Goal: Contribute content: Contribute content

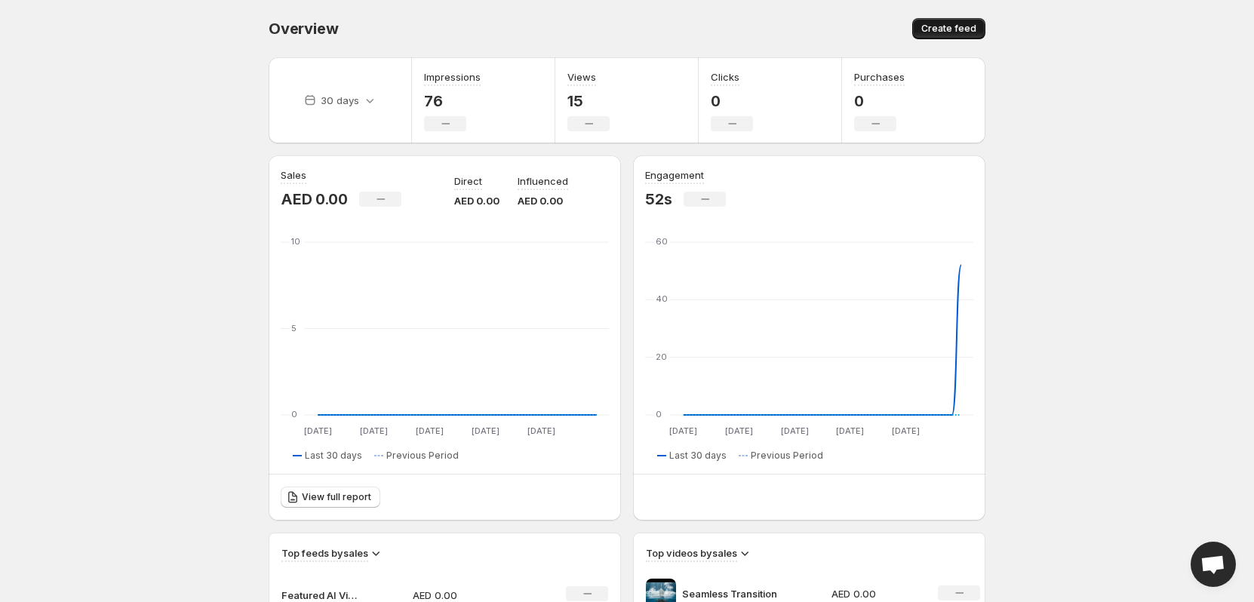
click at [939, 32] on span "Create feed" at bounding box center [948, 29] width 55 height 12
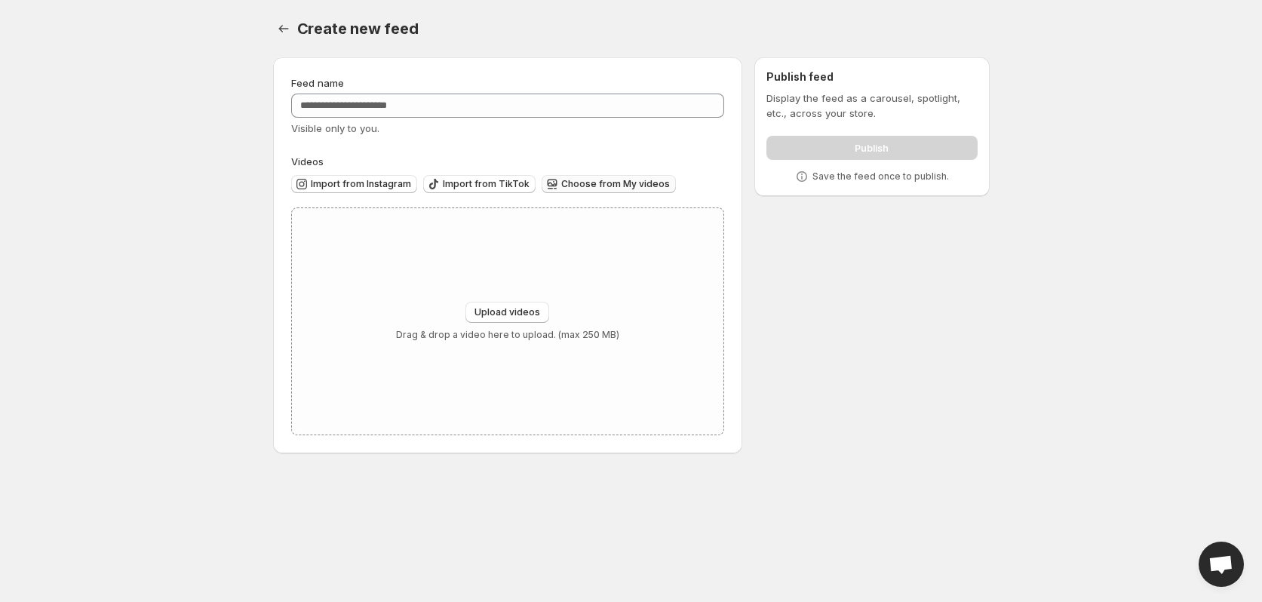
click at [619, 185] on span "Choose from My videos" at bounding box center [615, 184] width 109 height 12
click at [508, 312] on span "Upload videos" at bounding box center [507, 312] width 66 height 12
type input "**********"
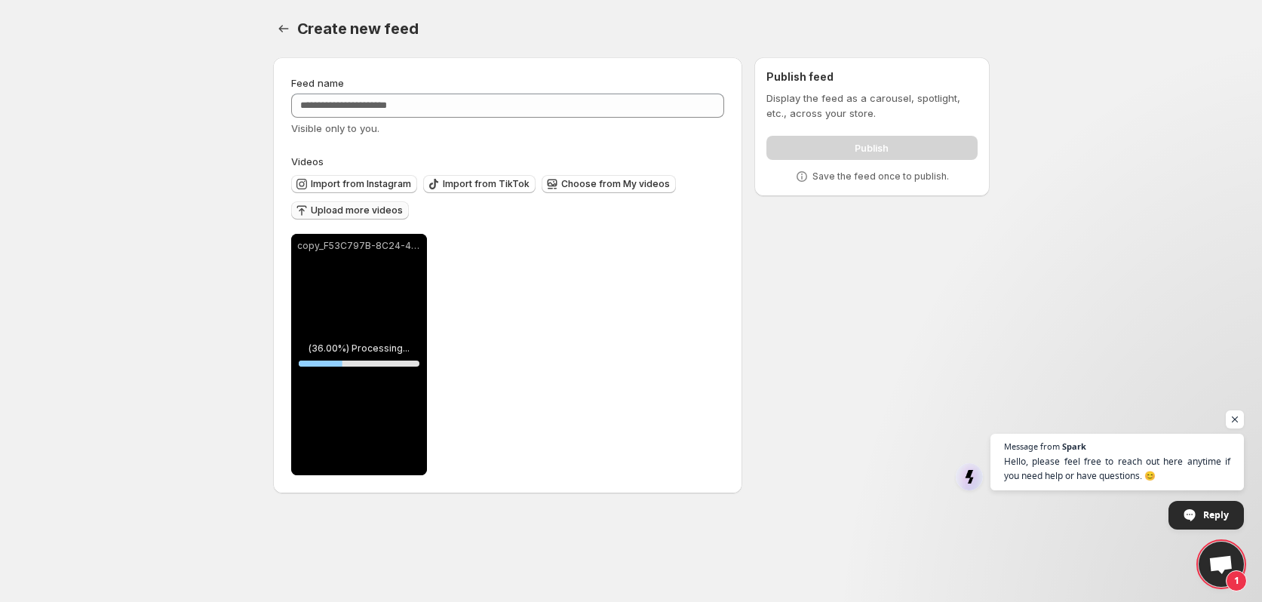
click at [356, 207] on span "Upload more videos" at bounding box center [357, 210] width 92 height 12
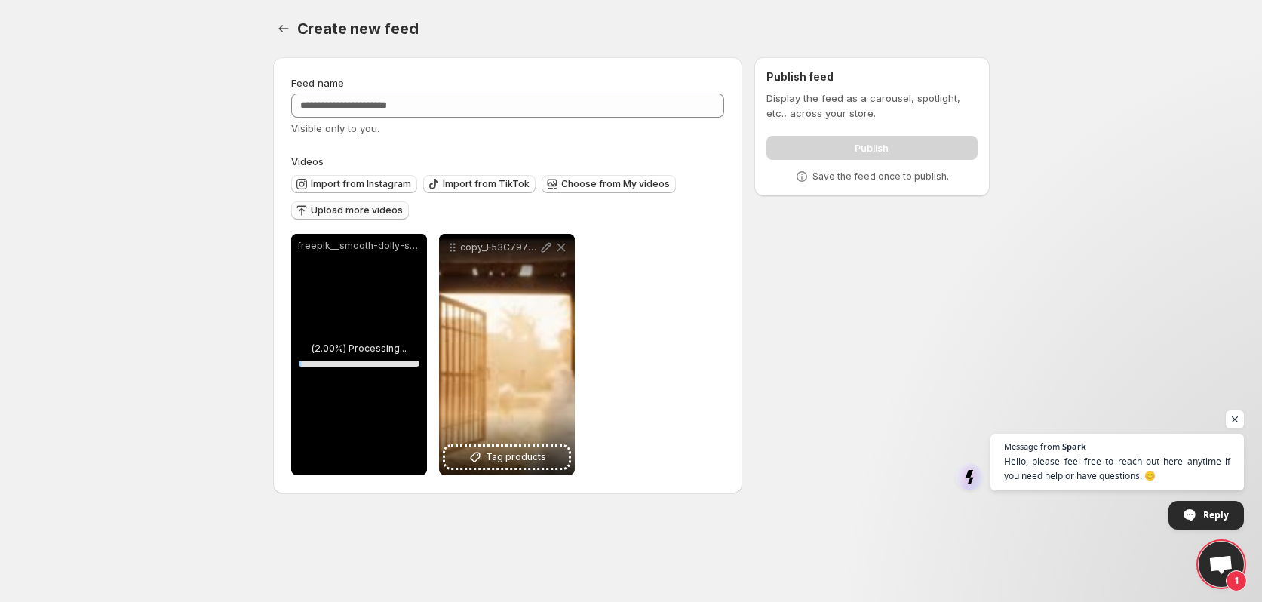
click at [364, 213] on span "Upload more videos" at bounding box center [357, 210] width 92 height 12
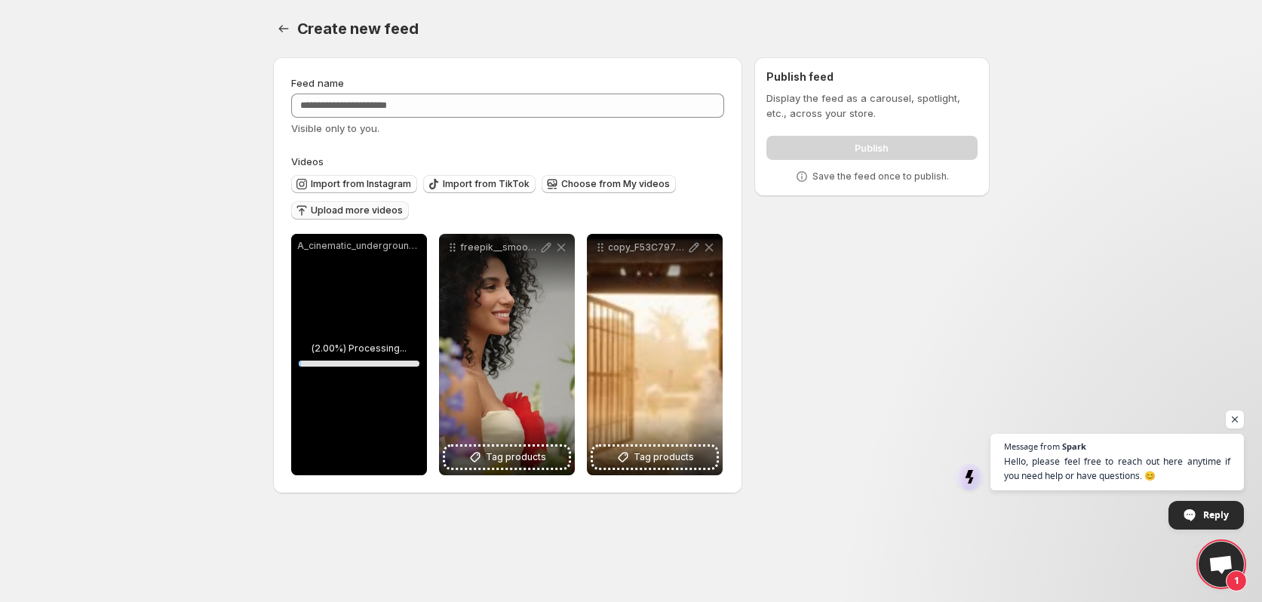
click at [357, 213] on span "Upload more videos" at bounding box center [357, 210] width 92 height 12
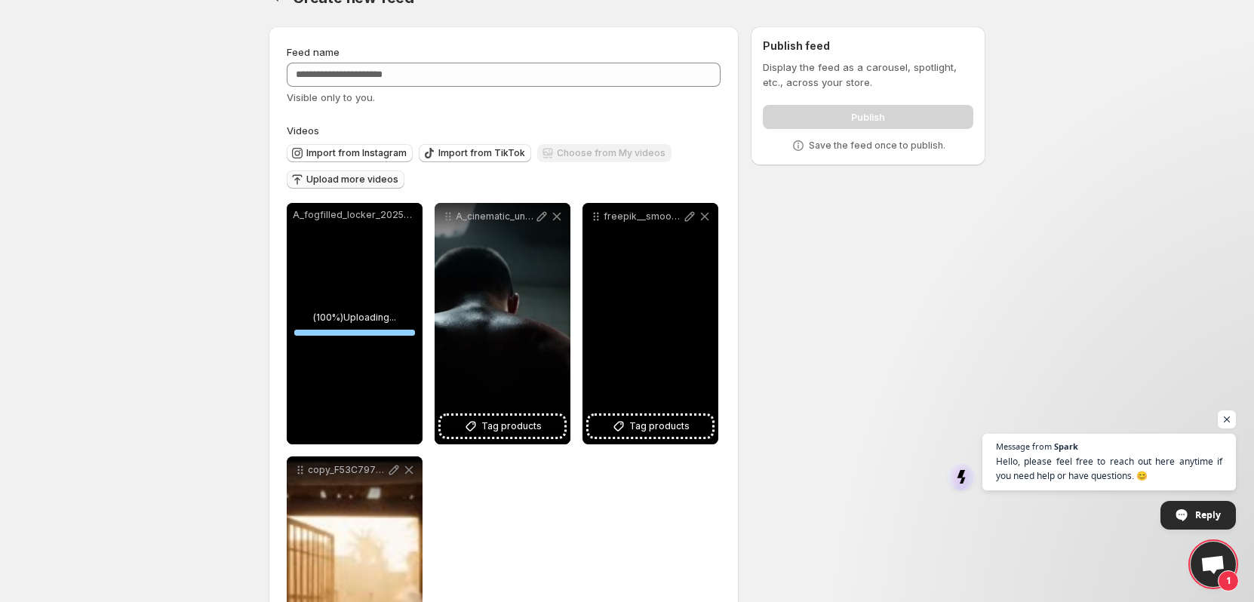
scroll to position [116, 0]
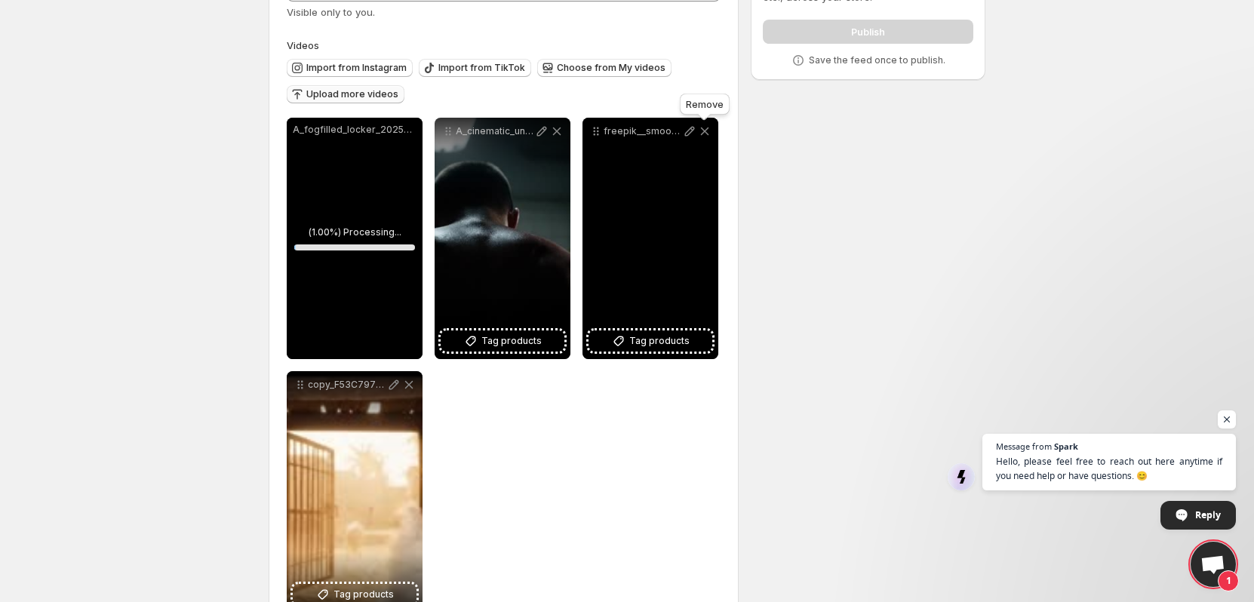
click at [705, 130] on icon at bounding box center [705, 131] width 8 height 8
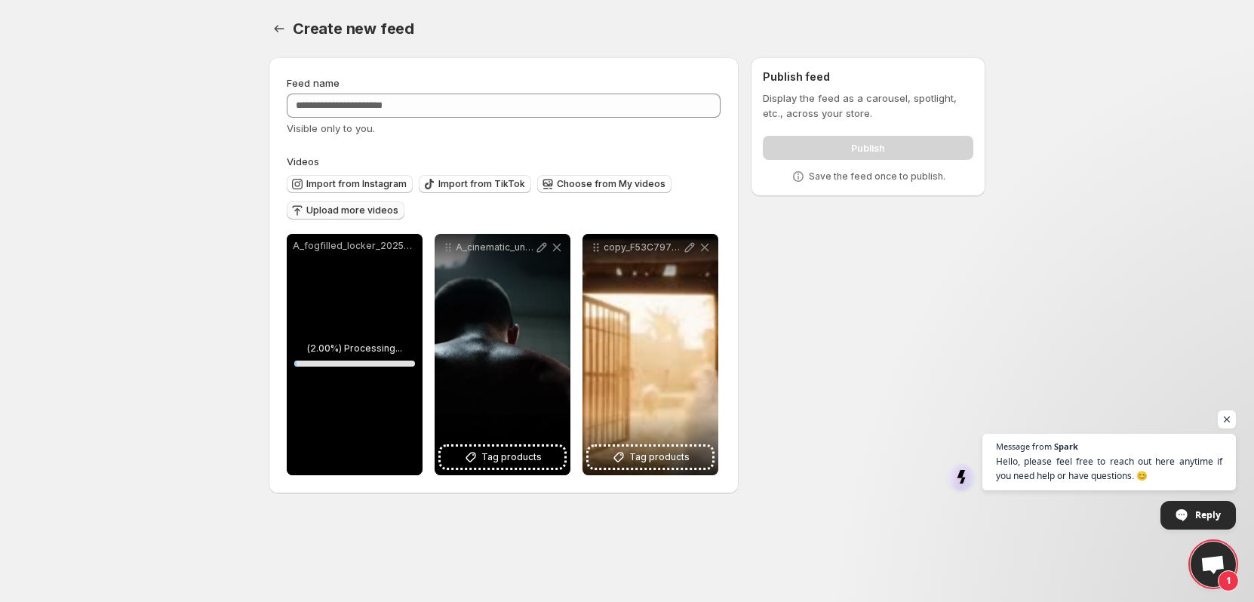
scroll to position [0, 0]
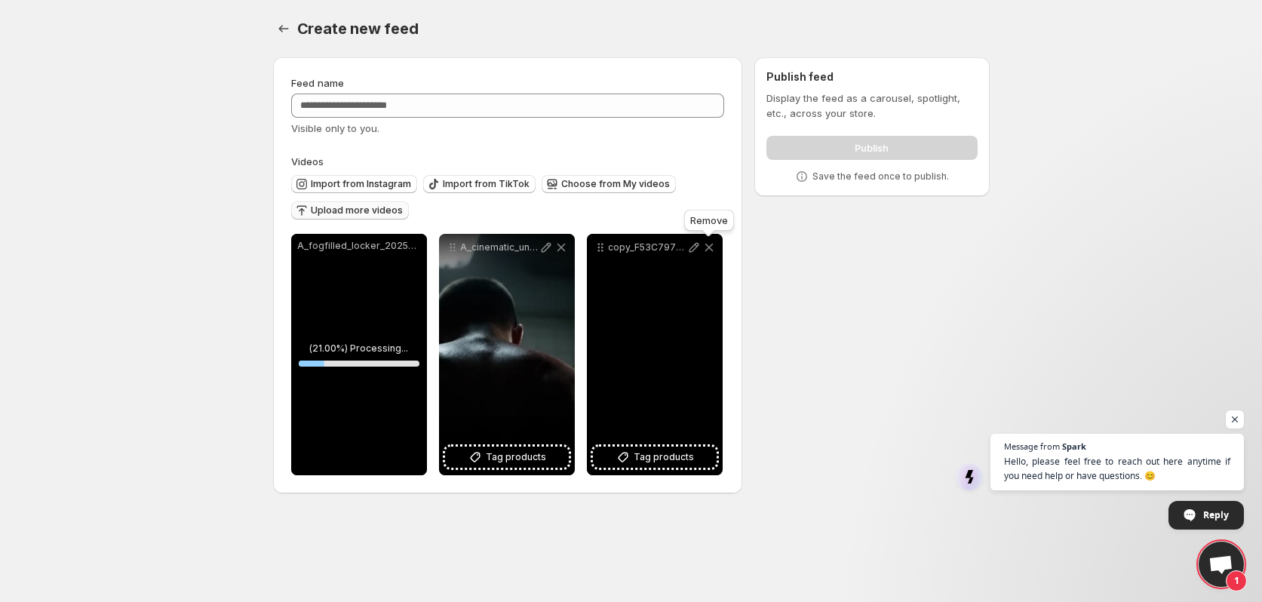
click at [707, 246] on icon at bounding box center [708, 248] width 8 height 8
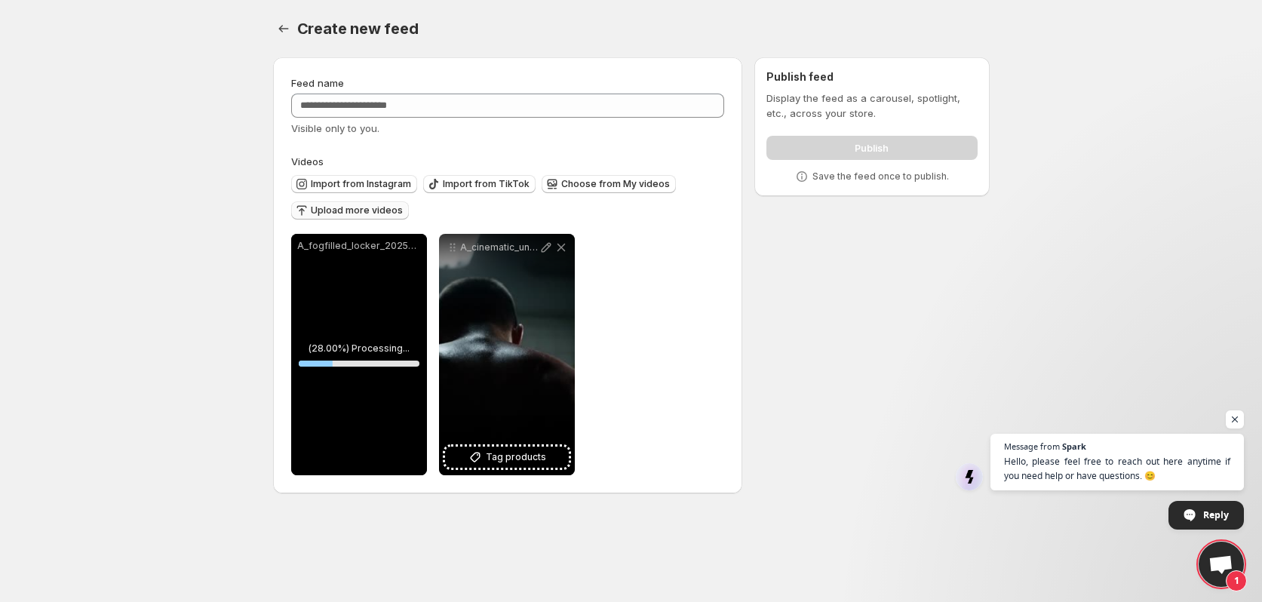
click at [338, 207] on span "Upload more videos" at bounding box center [357, 210] width 92 height 12
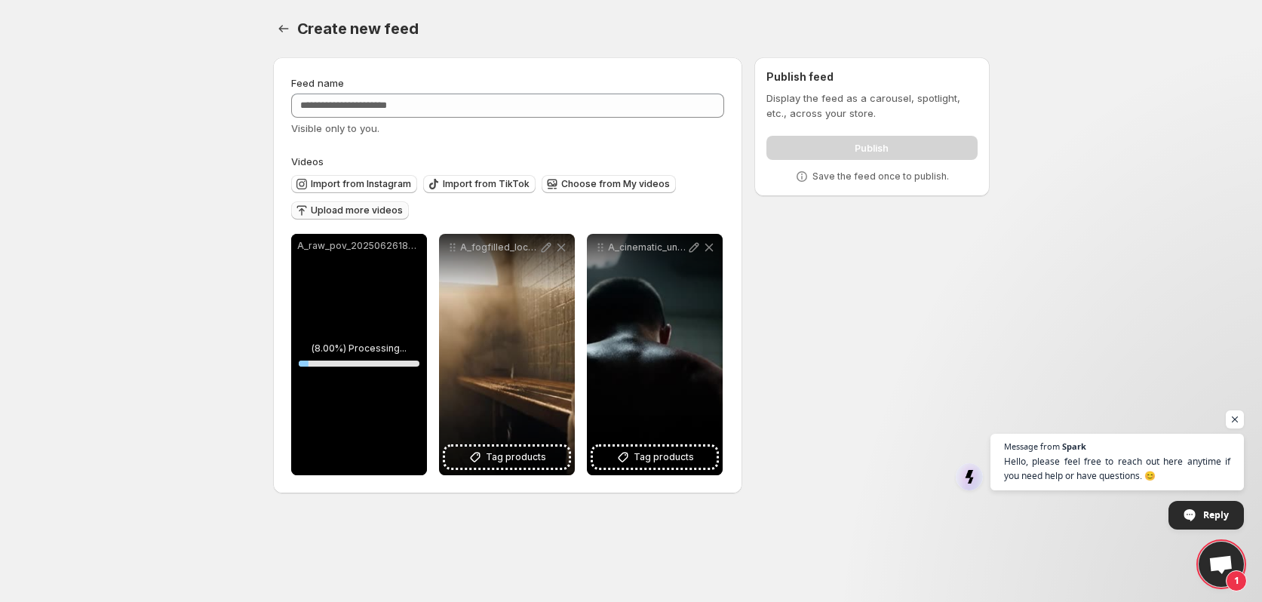
click at [364, 215] on span "Upload more videos" at bounding box center [357, 210] width 92 height 12
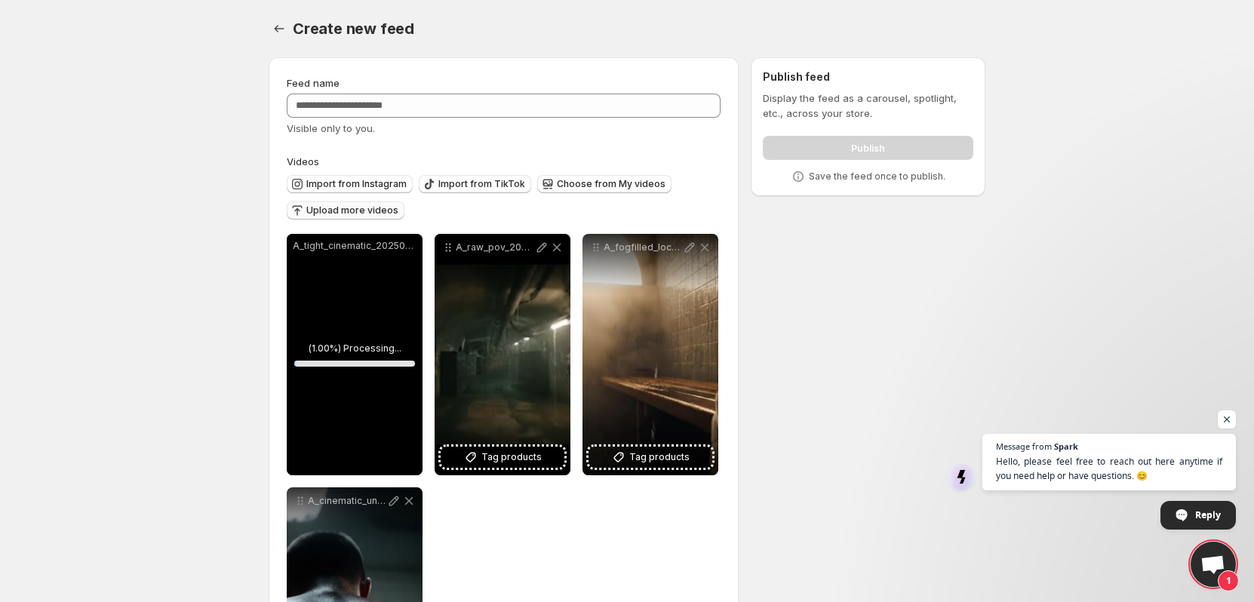
click at [372, 209] on span "Upload more videos" at bounding box center [352, 210] width 92 height 12
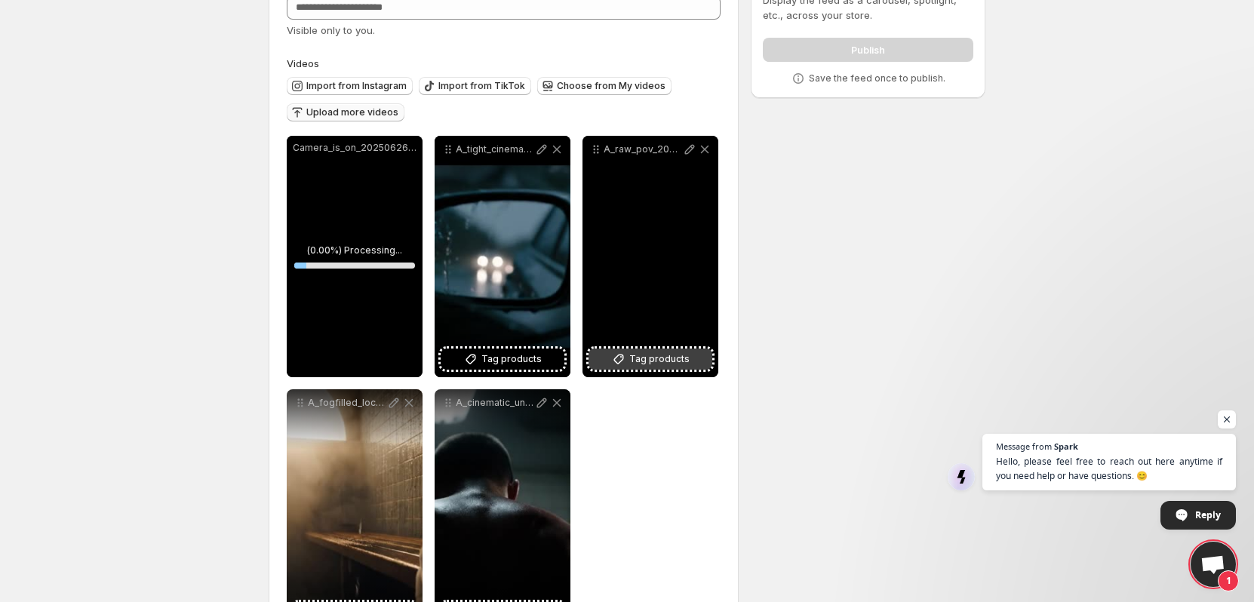
scroll to position [139, 0]
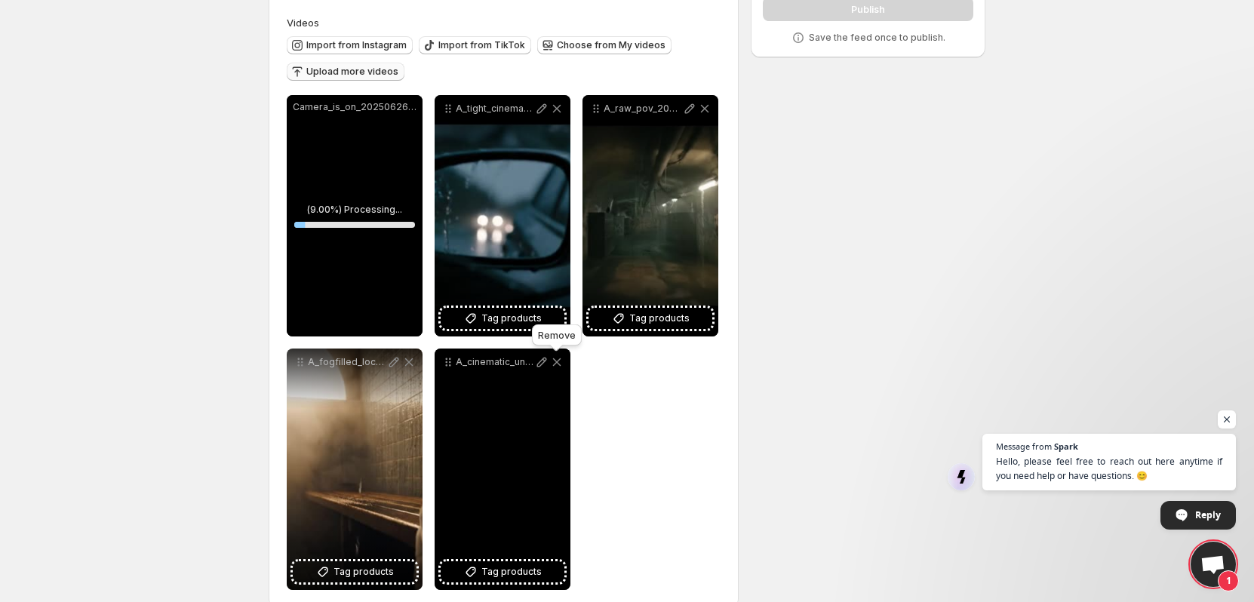
click at [557, 366] on icon at bounding box center [556, 362] width 15 height 15
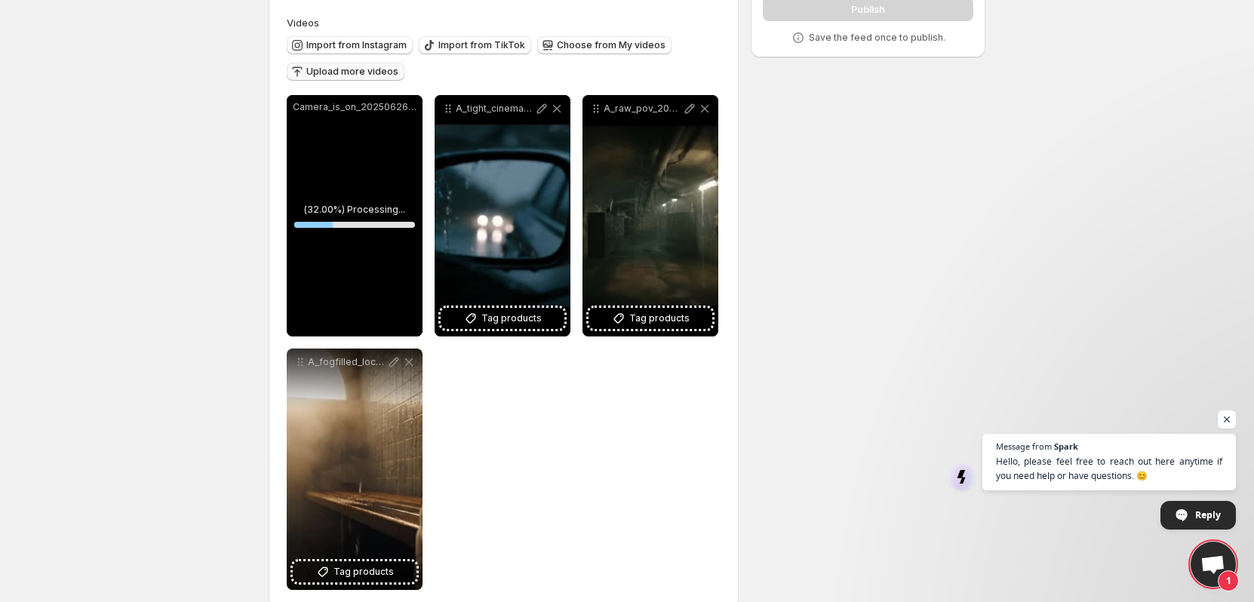
click at [368, 75] on span "Upload more videos" at bounding box center [352, 72] width 92 height 12
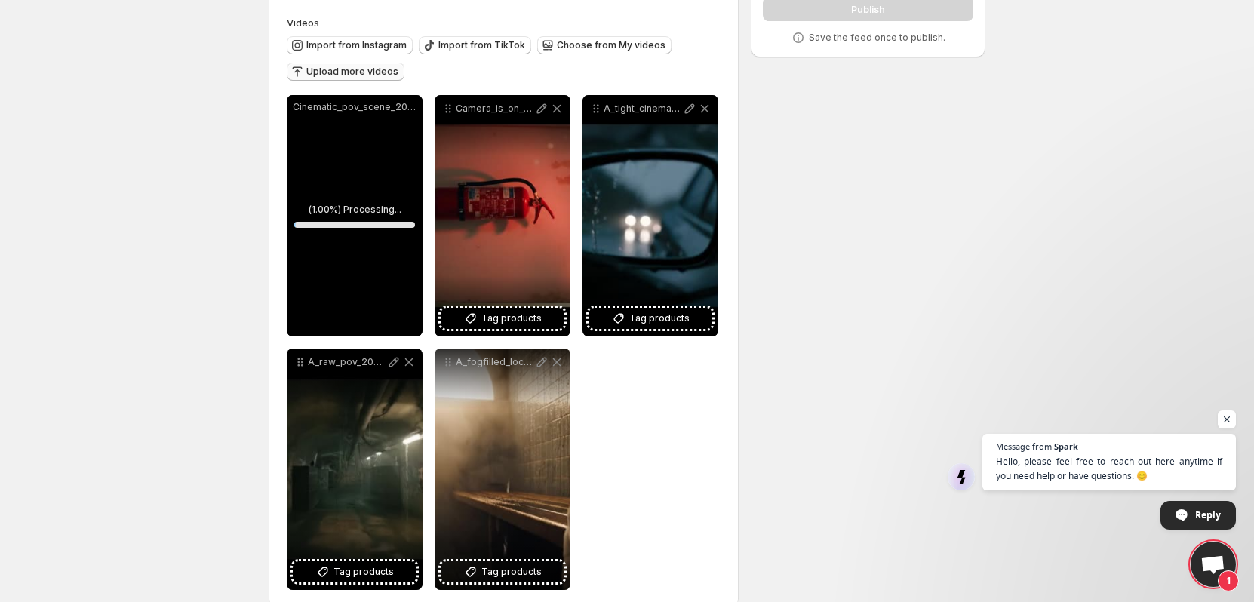
click at [358, 74] on span "Upload more videos" at bounding box center [352, 72] width 92 height 12
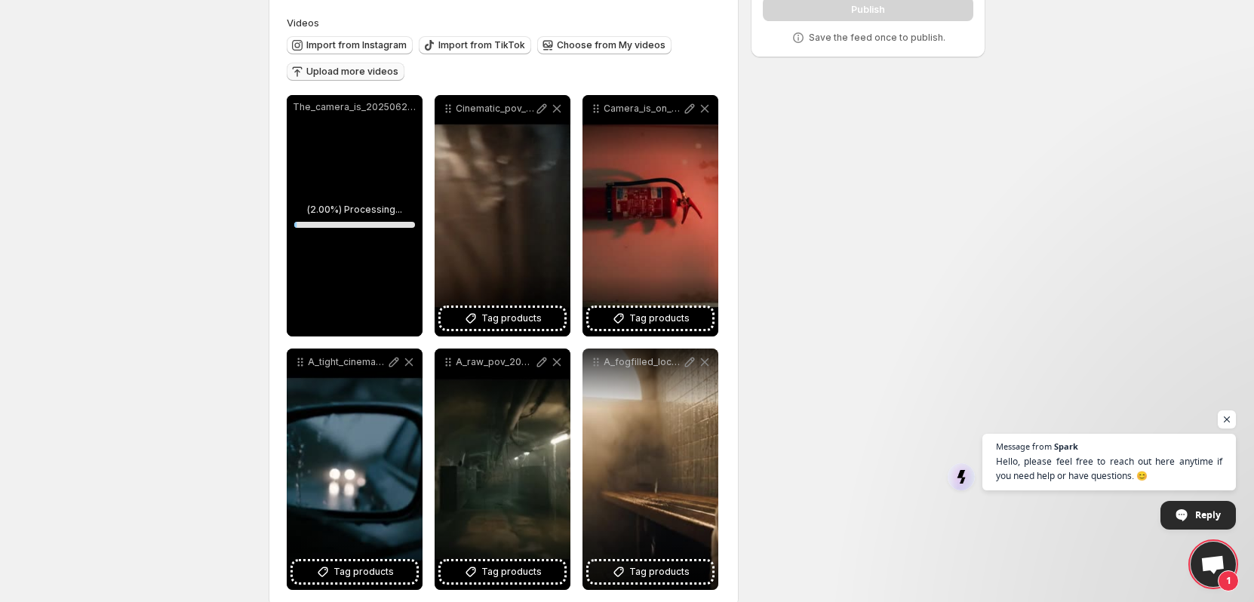
click at [364, 74] on span "Upload more videos" at bounding box center [352, 72] width 92 height 12
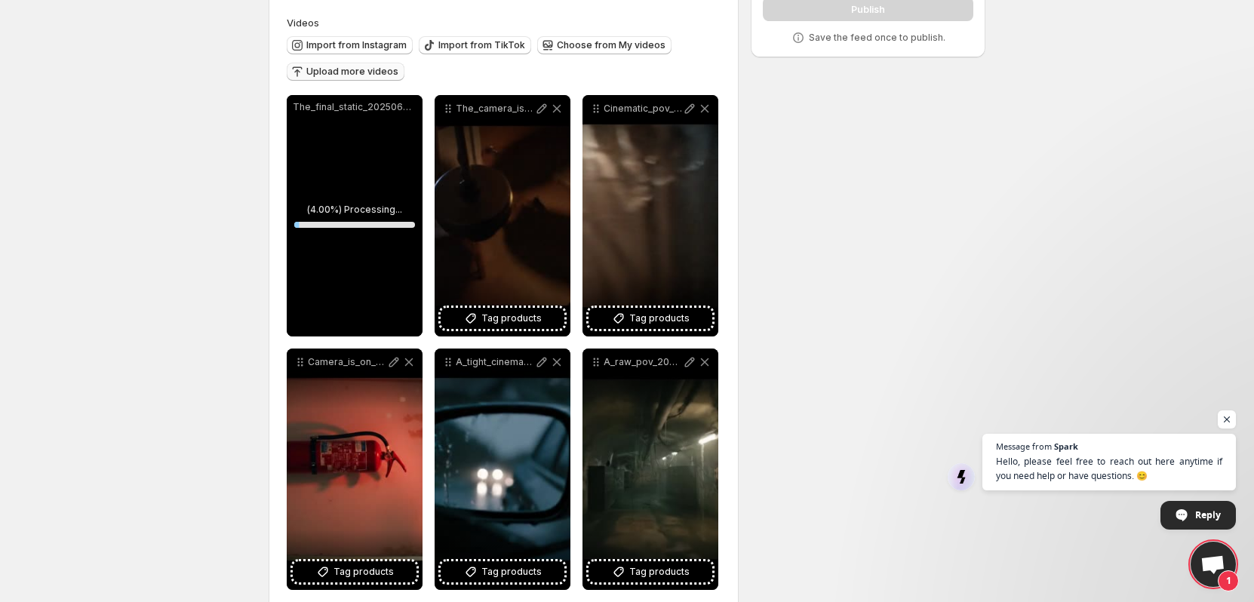
click at [370, 68] on span "Upload more videos" at bounding box center [352, 72] width 92 height 12
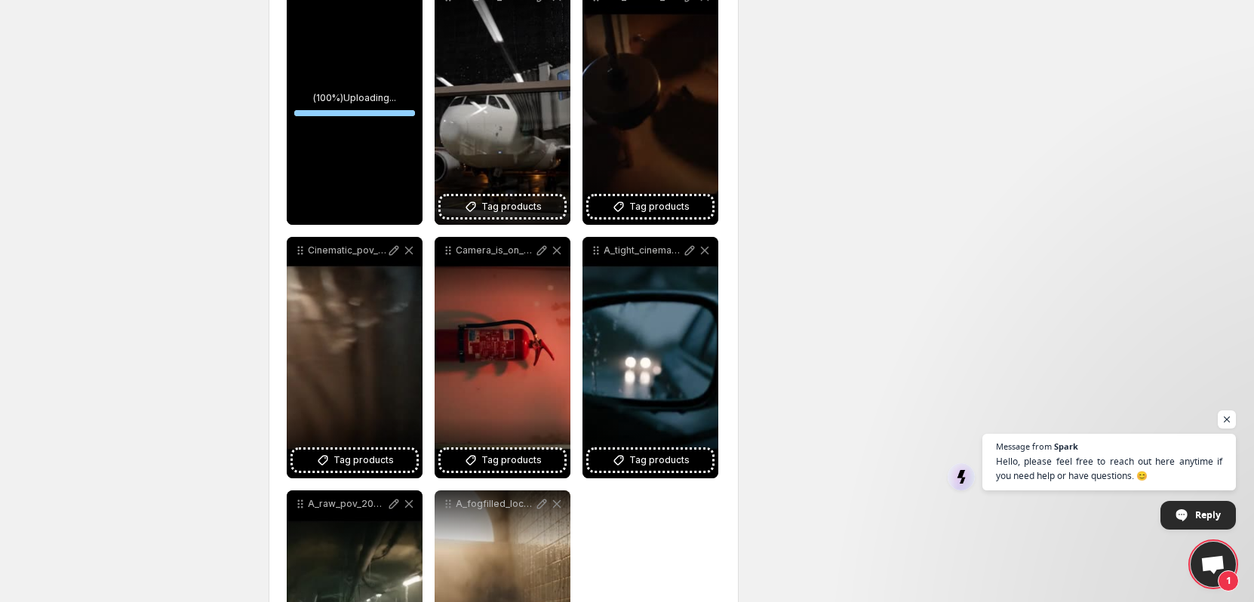
scroll to position [0, 0]
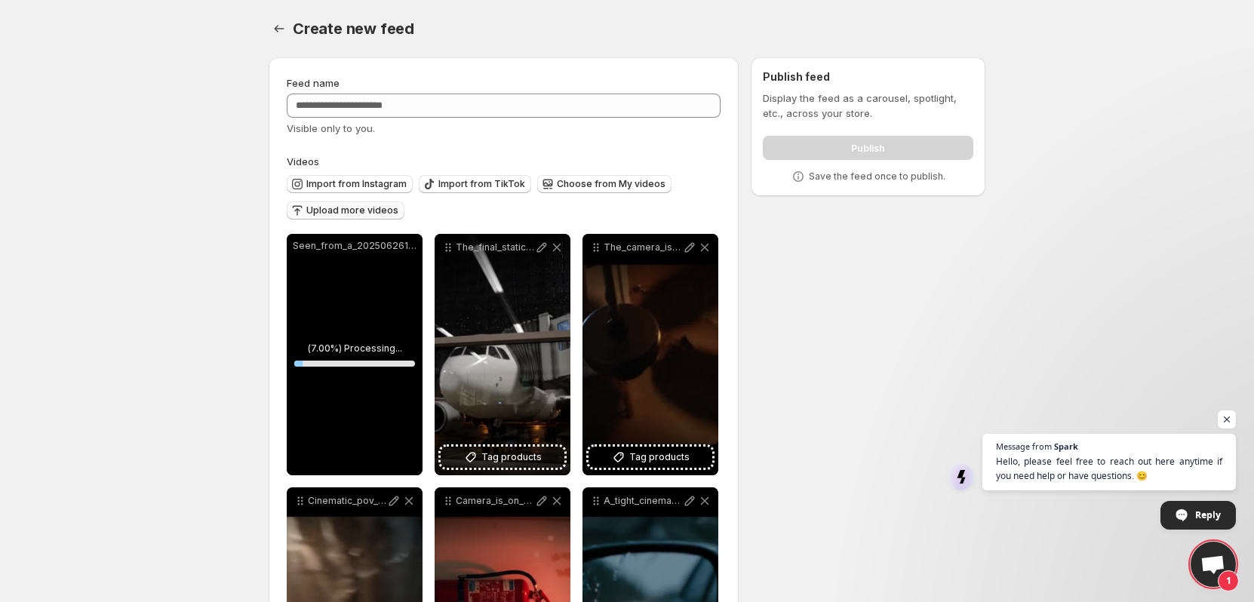
click at [373, 214] on span "Upload more videos" at bounding box center [352, 210] width 92 height 12
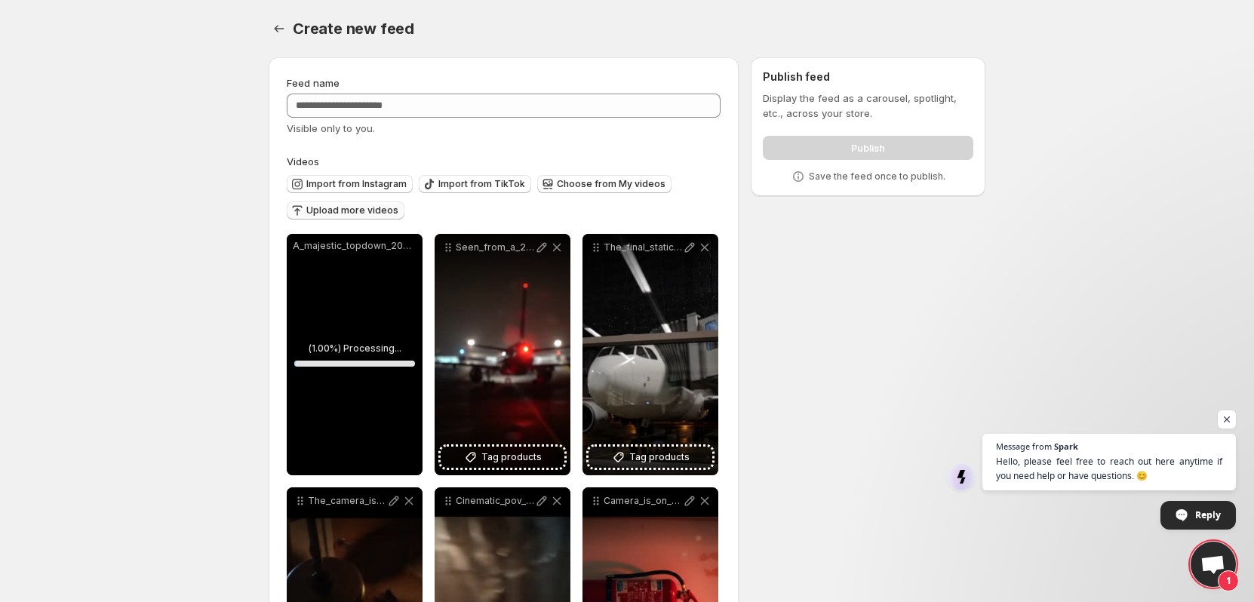
click at [339, 213] on span "Upload more videos" at bounding box center [352, 210] width 92 height 12
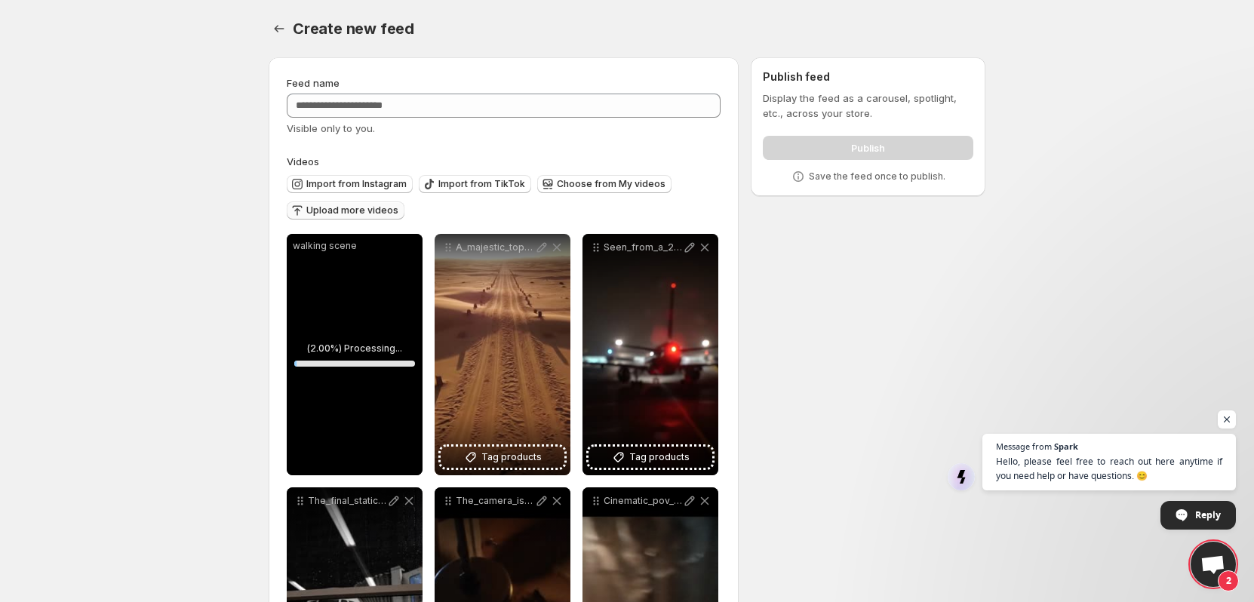
click at [370, 210] on span "Upload more videos" at bounding box center [352, 210] width 92 height 12
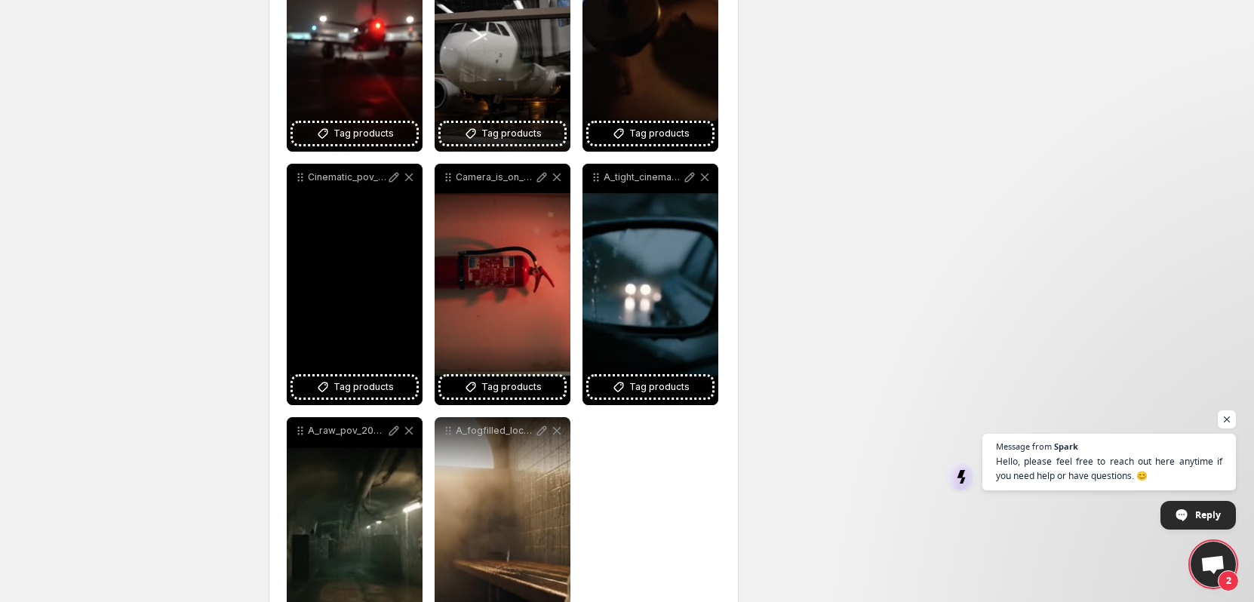
scroll to position [670, 0]
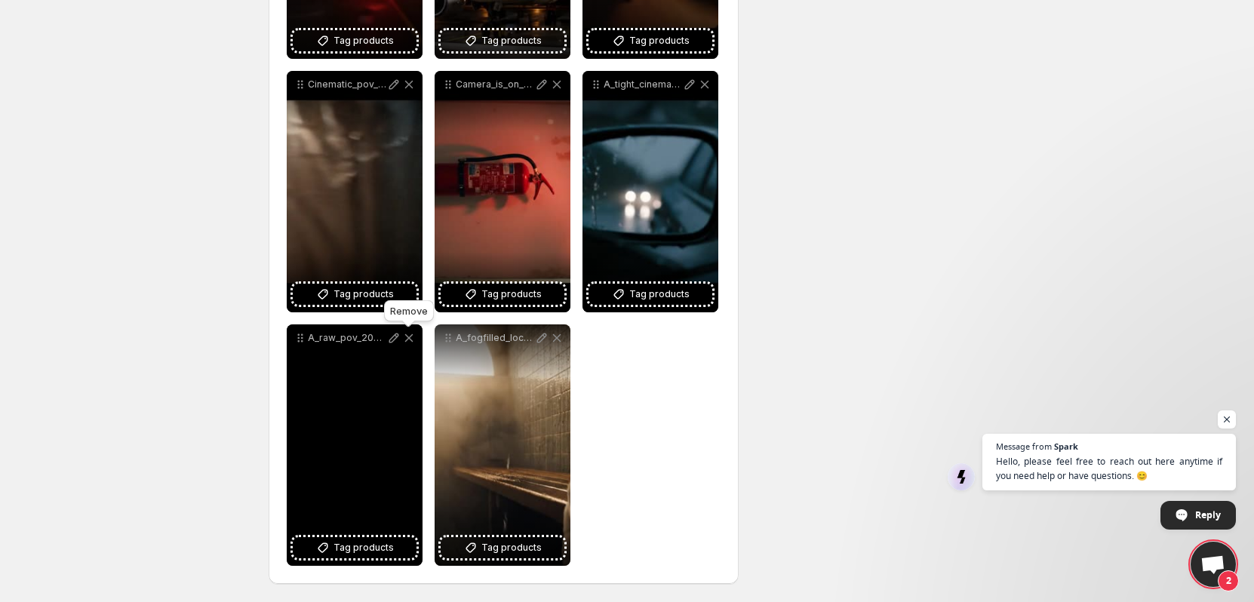
click at [412, 337] on icon at bounding box center [408, 337] width 15 height 15
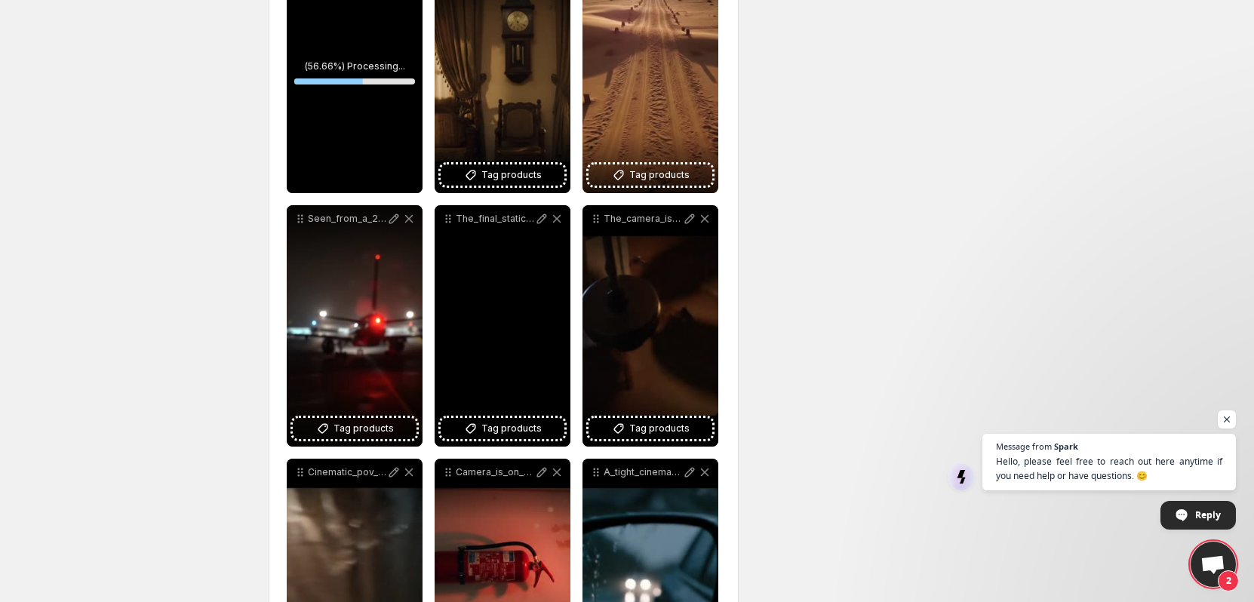
scroll to position [223, 0]
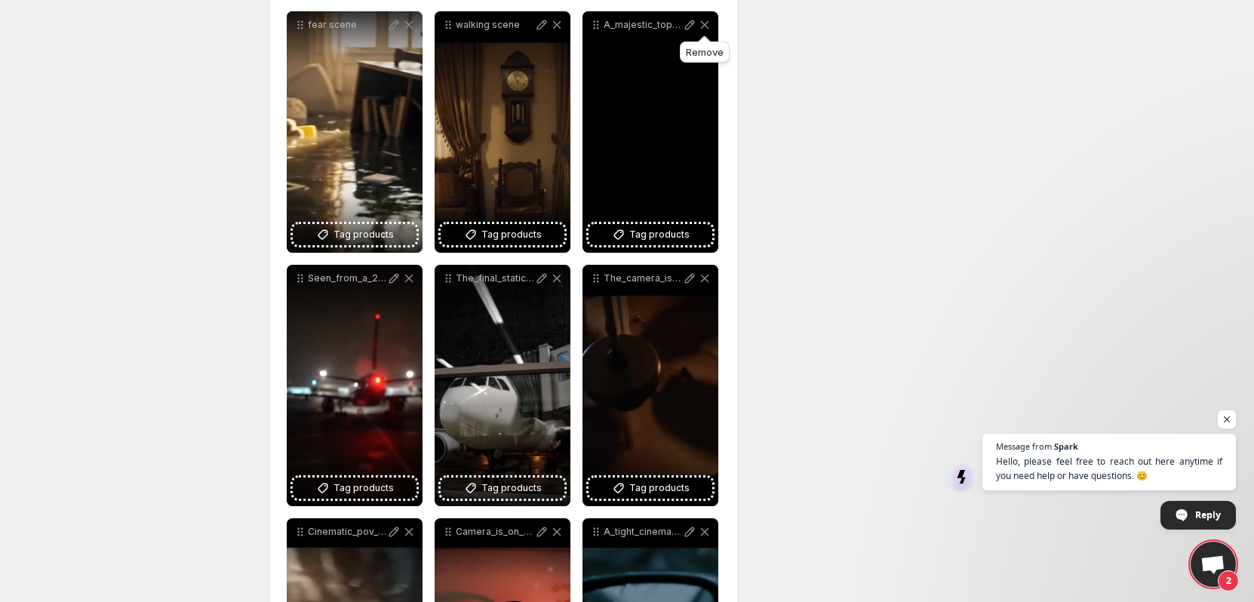
click at [706, 26] on icon at bounding box center [705, 25] width 8 height 8
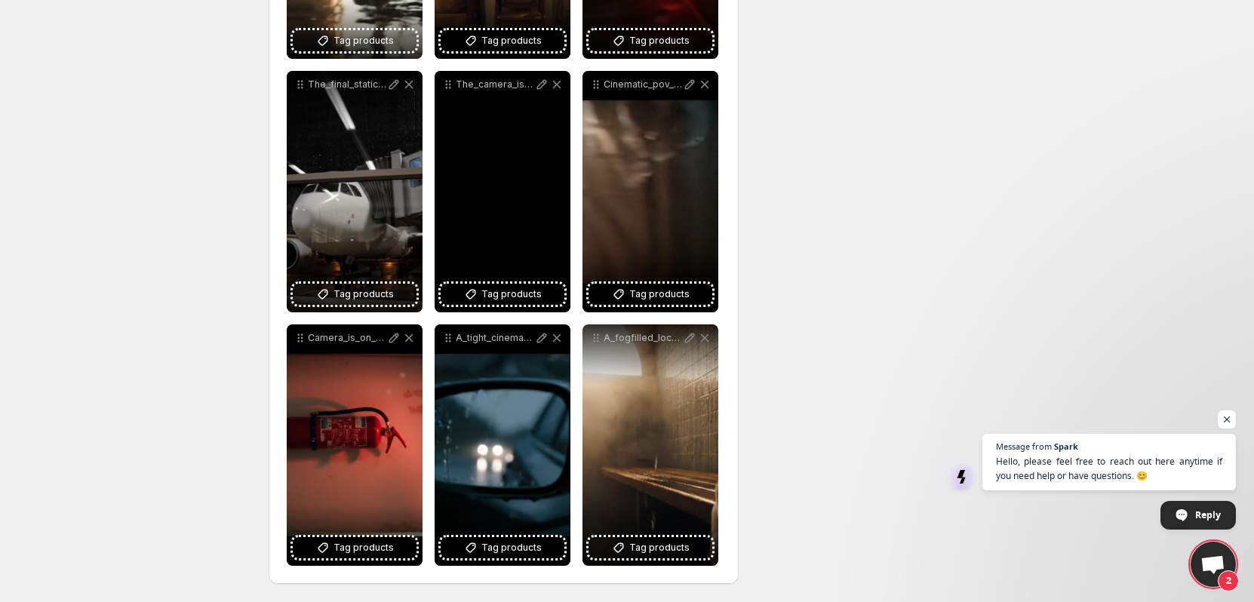
scroll to position [0, 0]
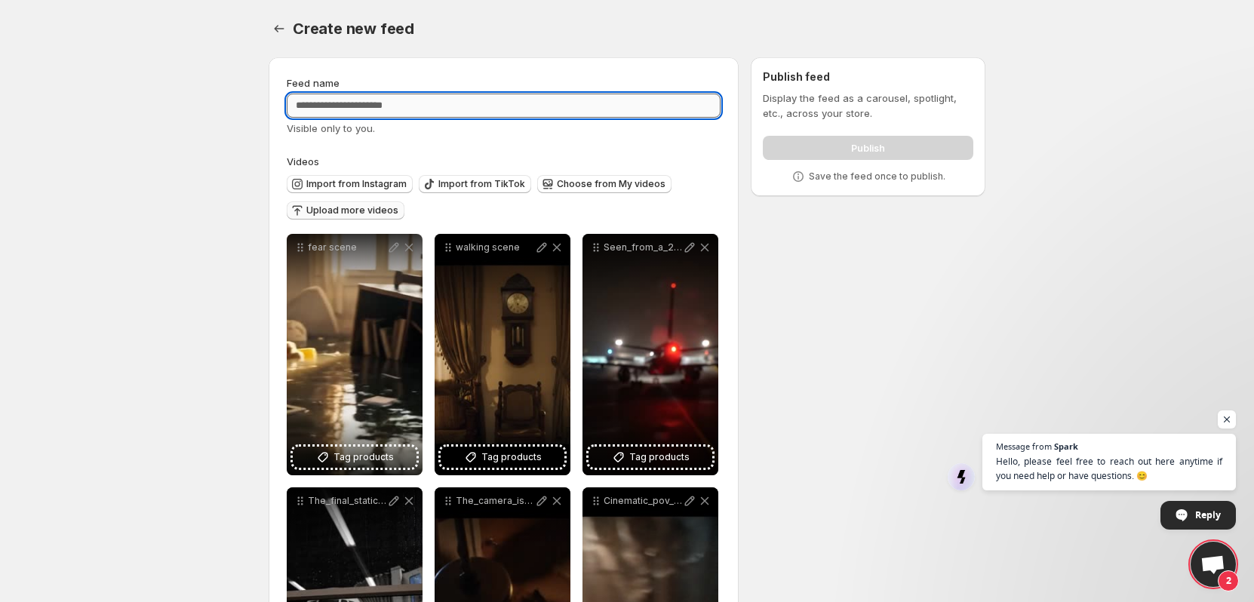
click at [395, 103] on input "Feed name" at bounding box center [504, 106] width 434 height 24
click at [300, 107] on input "**********" at bounding box center [504, 106] width 434 height 24
click at [353, 106] on input "**********" at bounding box center [504, 106] width 434 height 24
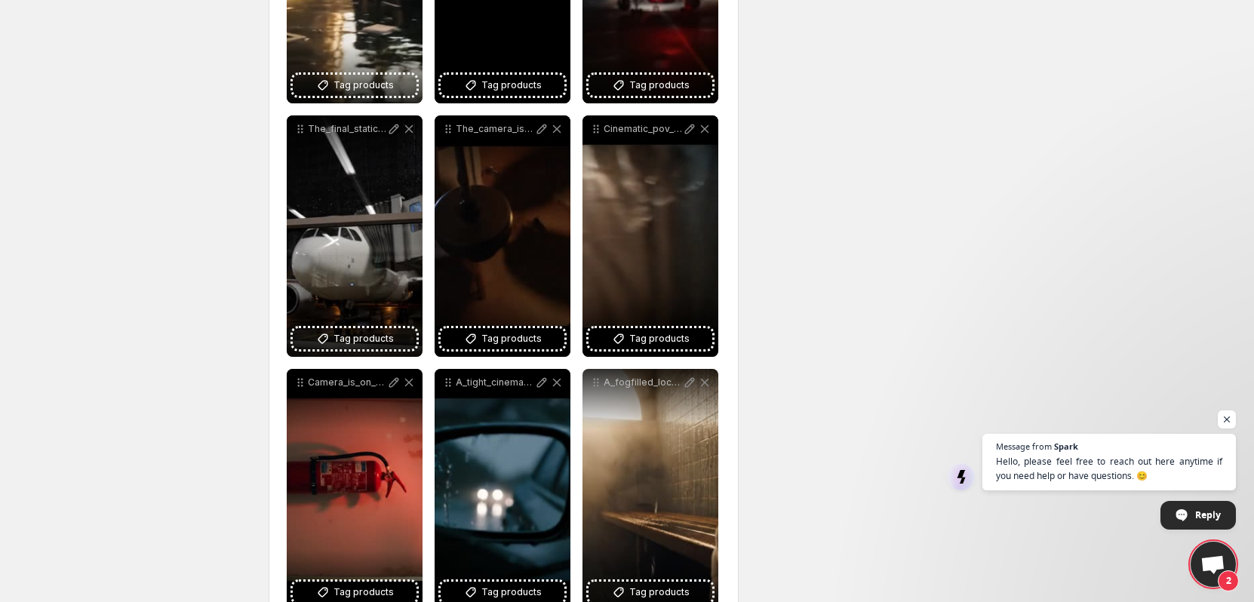
scroll to position [416, 0]
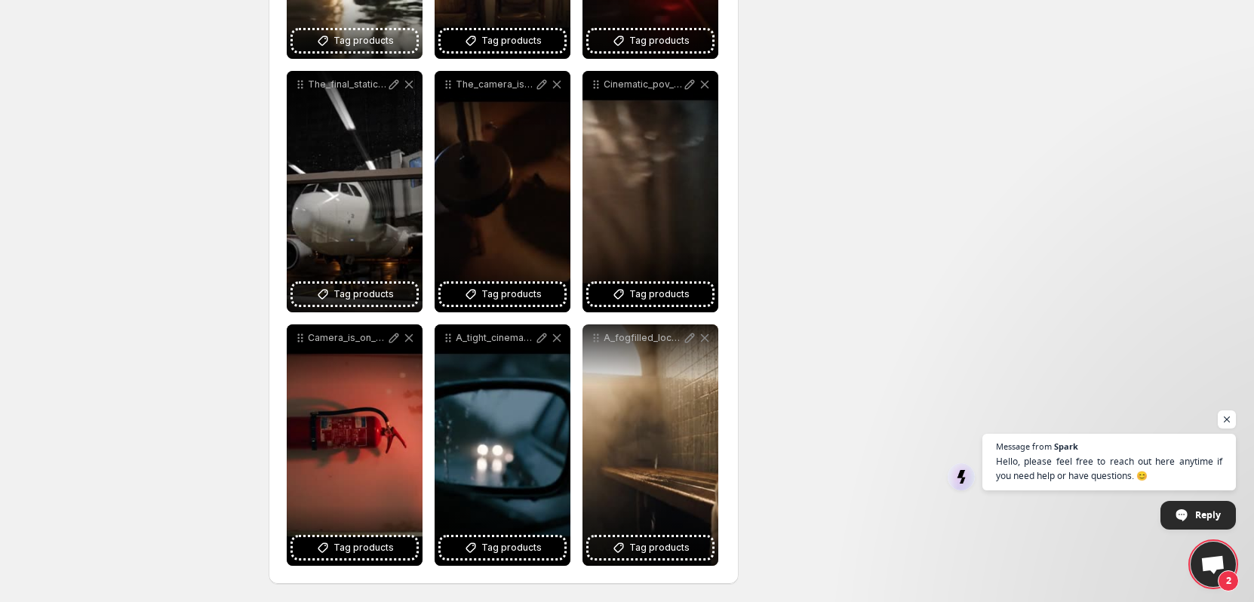
type input "**********"
click at [812, 387] on div "**********" at bounding box center [620, 115] width 729 height 973
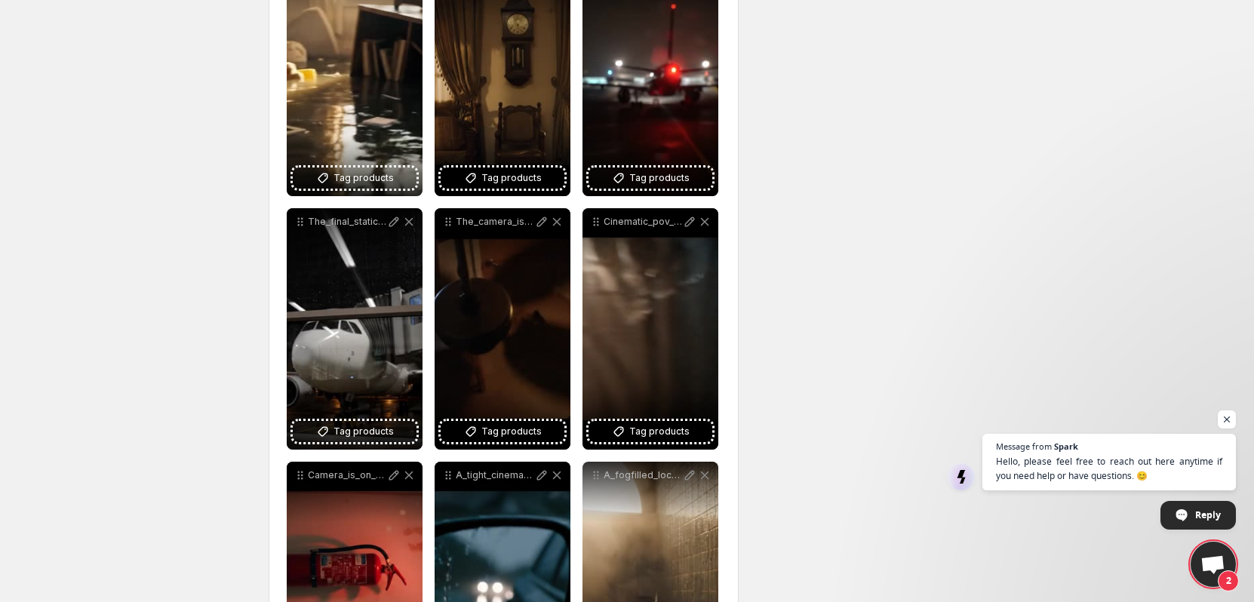
scroll to position [0, 0]
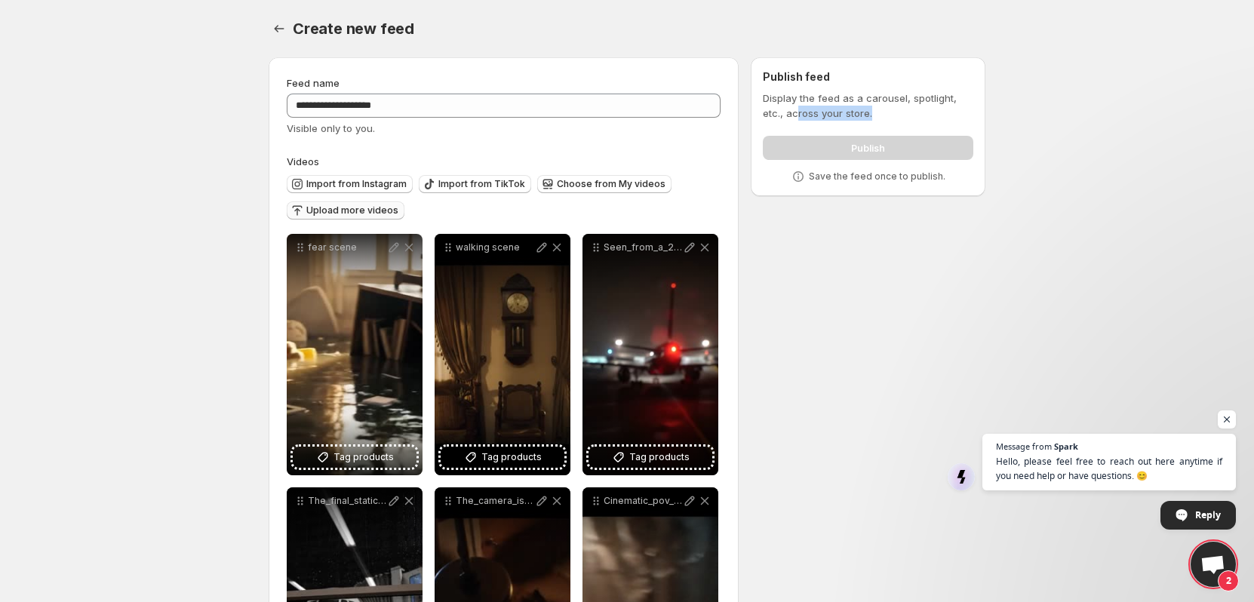
drag, startPoint x: 798, startPoint y: 104, endPoint x: 904, endPoint y: 115, distance: 106.9
click at [904, 115] on p "Display the feed as a carousel, spotlight, etc., across your store." at bounding box center [868, 106] width 210 height 30
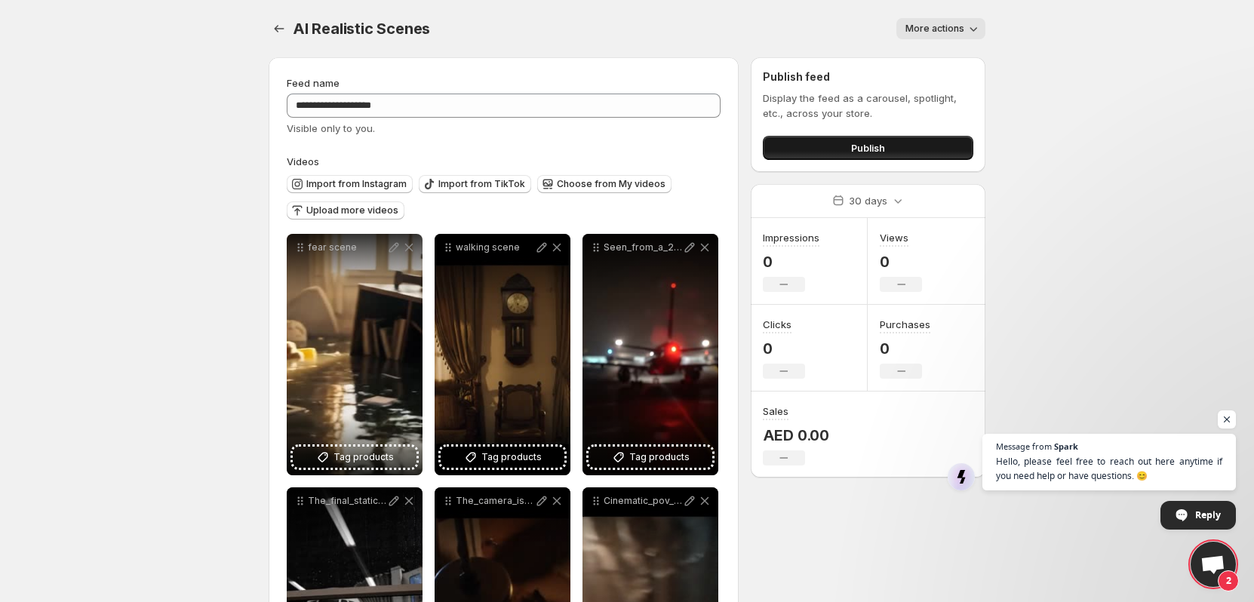
click at [836, 151] on button "Publish" at bounding box center [868, 148] width 210 height 24
